Goal: Task Accomplishment & Management: Manage account settings

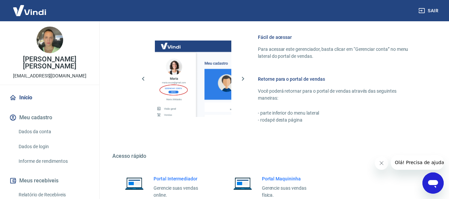
scroll to position [346, 0]
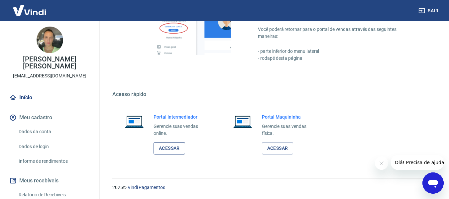
click at [171, 148] on link "Acessar" at bounding box center [169, 148] width 32 height 12
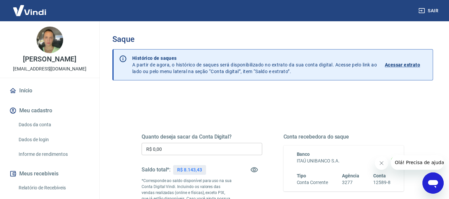
click at [227, 147] on input "R$ 0,00" at bounding box center [201, 149] width 121 height 12
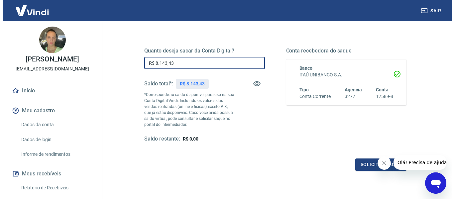
scroll to position [135, 0]
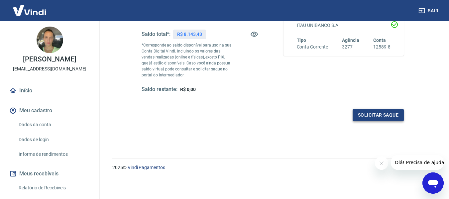
type input "R$ 8.143,43"
click at [365, 117] on button "Solicitar saque" at bounding box center [377, 115] width 51 height 12
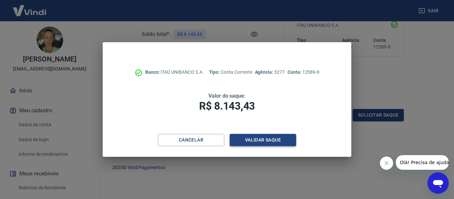
click at [283, 144] on button "Validar saque" at bounding box center [262, 140] width 66 height 12
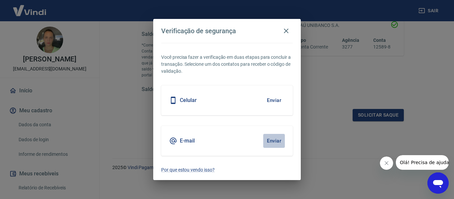
click at [274, 140] on button "Enviar" at bounding box center [274, 141] width 22 height 14
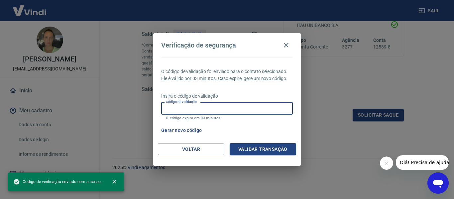
click at [202, 110] on input "Código de validação" at bounding box center [227, 108] width 132 height 12
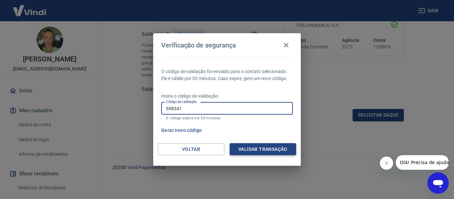
type input "598341"
click at [283, 152] on button "Validar transação" at bounding box center [262, 149] width 66 height 12
